Goal: Task Accomplishment & Management: Manage account settings

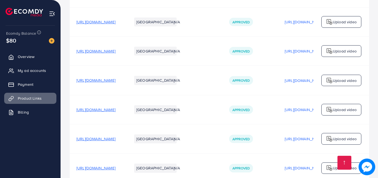
scroll to position [278, 0]
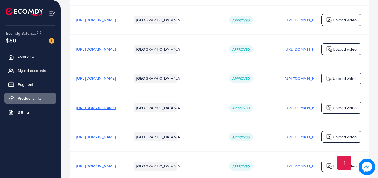
click at [108, 81] on span "[URL][DOMAIN_NAME]" at bounding box center [95, 79] width 39 height 6
click at [116, 110] on span "[URL][DOMAIN_NAME]" at bounding box center [95, 108] width 39 height 6
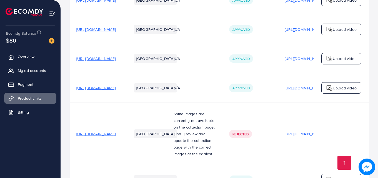
scroll to position [111, 0]
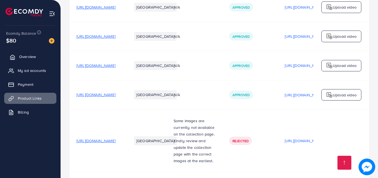
click at [27, 54] on span "Overview" at bounding box center [27, 57] width 17 height 6
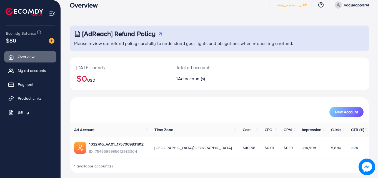
scroll to position [13, 0]
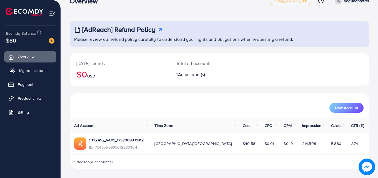
click at [39, 71] on span "My ad accounts" at bounding box center [33, 71] width 28 height 6
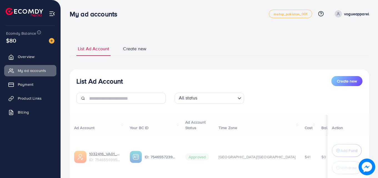
scroll to position [41, 0]
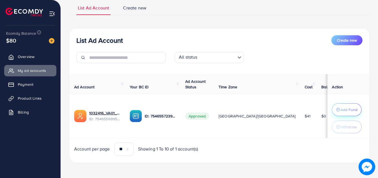
click at [341, 110] on p "Add Fund" at bounding box center [349, 109] width 17 height 7
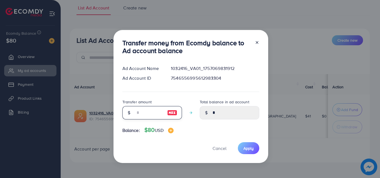
click at [147, 110] on input "number" at bounding box center [149, 112] width 28 height 13
type input "*"
type input "****"
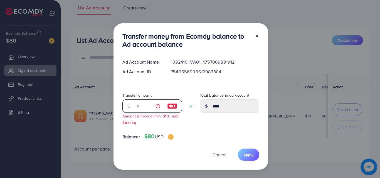
type input "**"
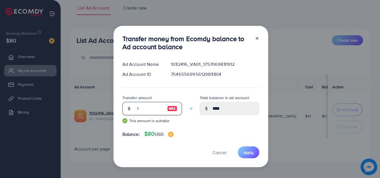
type input "*****"
type input "**"
click at [245, 150] on span "Apply" at bounding box center [248, 153] width 10 height 6
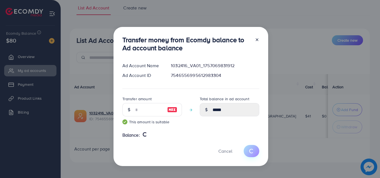
type input "*"
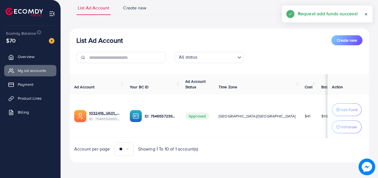
scroll to position [0, 0]
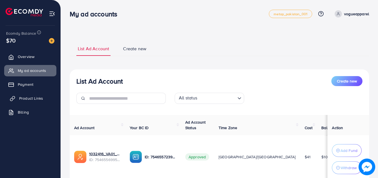
click at [26, 97] on span "Product Links" at bounding box center [31, 99] width 24 height 6
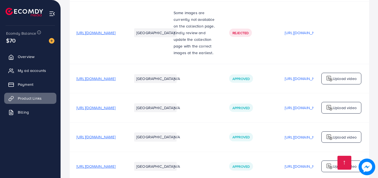
scroll to position [222, 0]
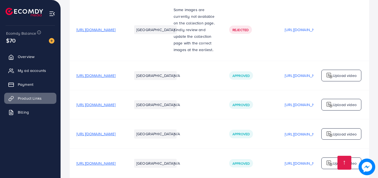
click at [111, 136] on span "[URL][DOMAIN_NAME]" at bounding box center [95, 134] width 39 height 6
click at [115, 165] on span "[URL][DOMAIN_NAME]" at bounding box center [95, 164] width 39 height 6
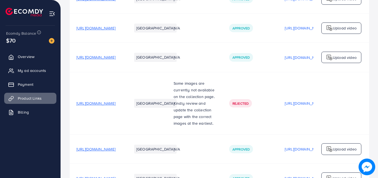
scroll to position [195, 0]
